Goal: Check status: Check status

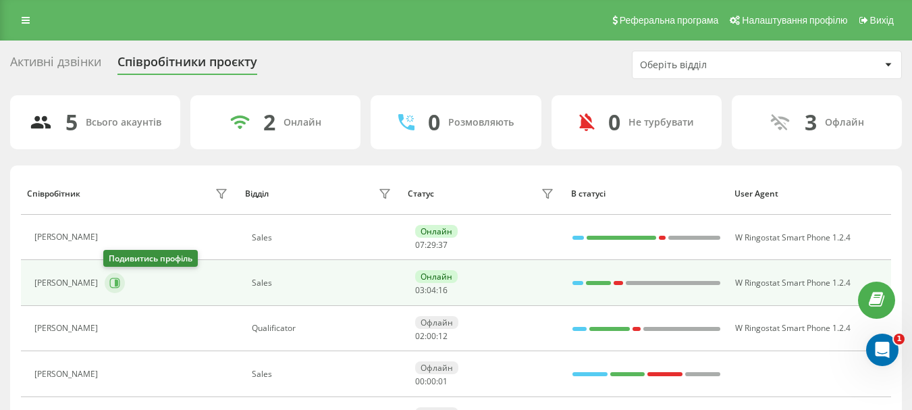
click at [115, 280] on icon at bounding box center [116, 283] width 3 height 7
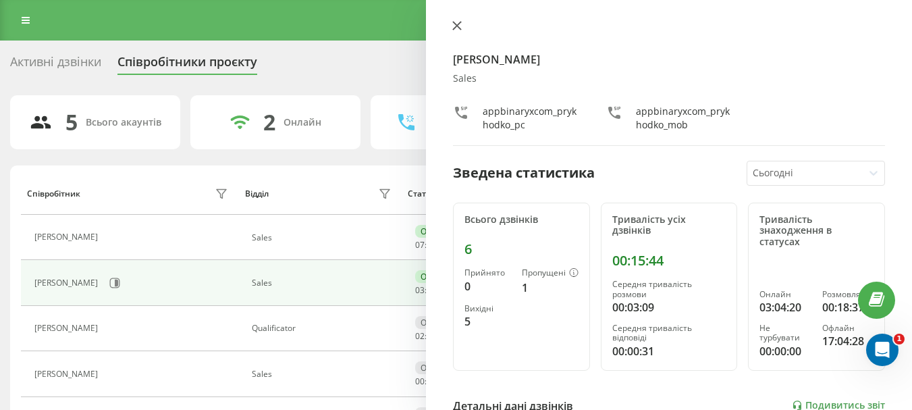
click at [457, 27] on icon at bounding box center [456, 25] width 9 height 9
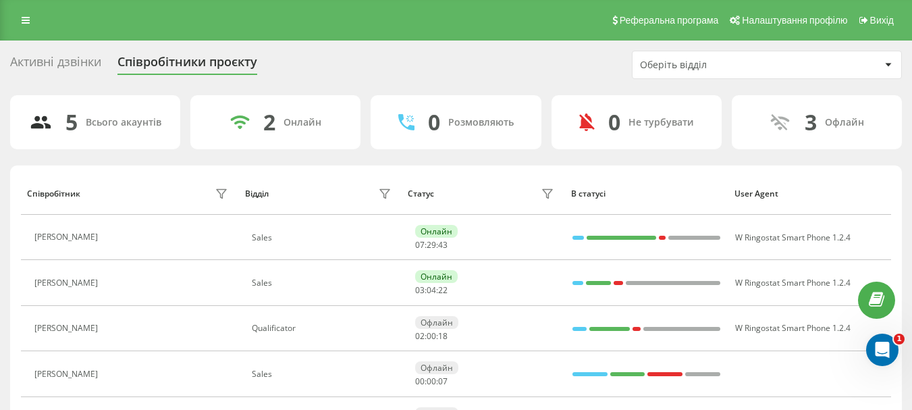
scroll to position [75, 0]
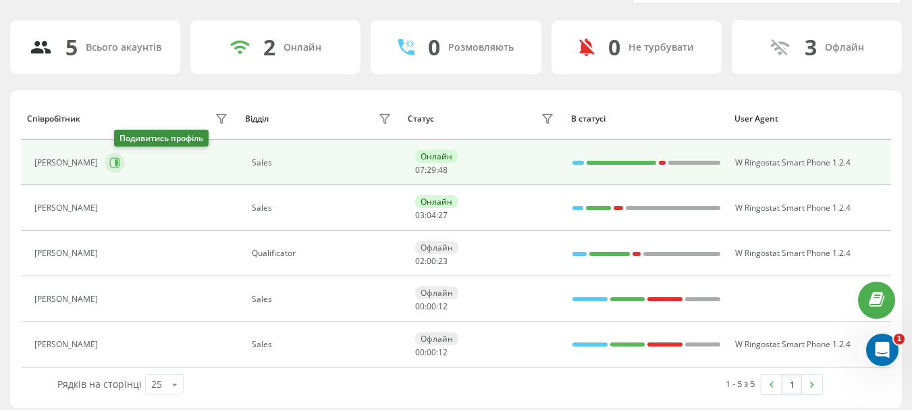
click at [120, 161] on icon at bounding box center [115, 162] width 10 height 10
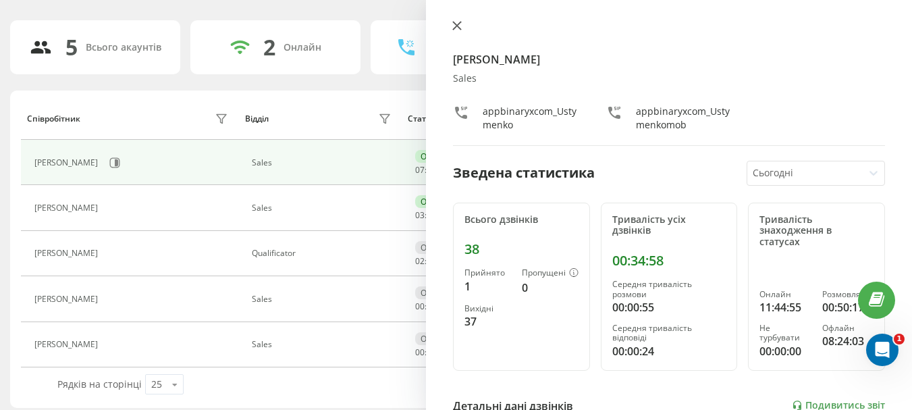
click at [457, 27] on icon at bounding box center [456, 25] width 9 height 9
